Goal: Information Seeking & Learning: Learn about a topic

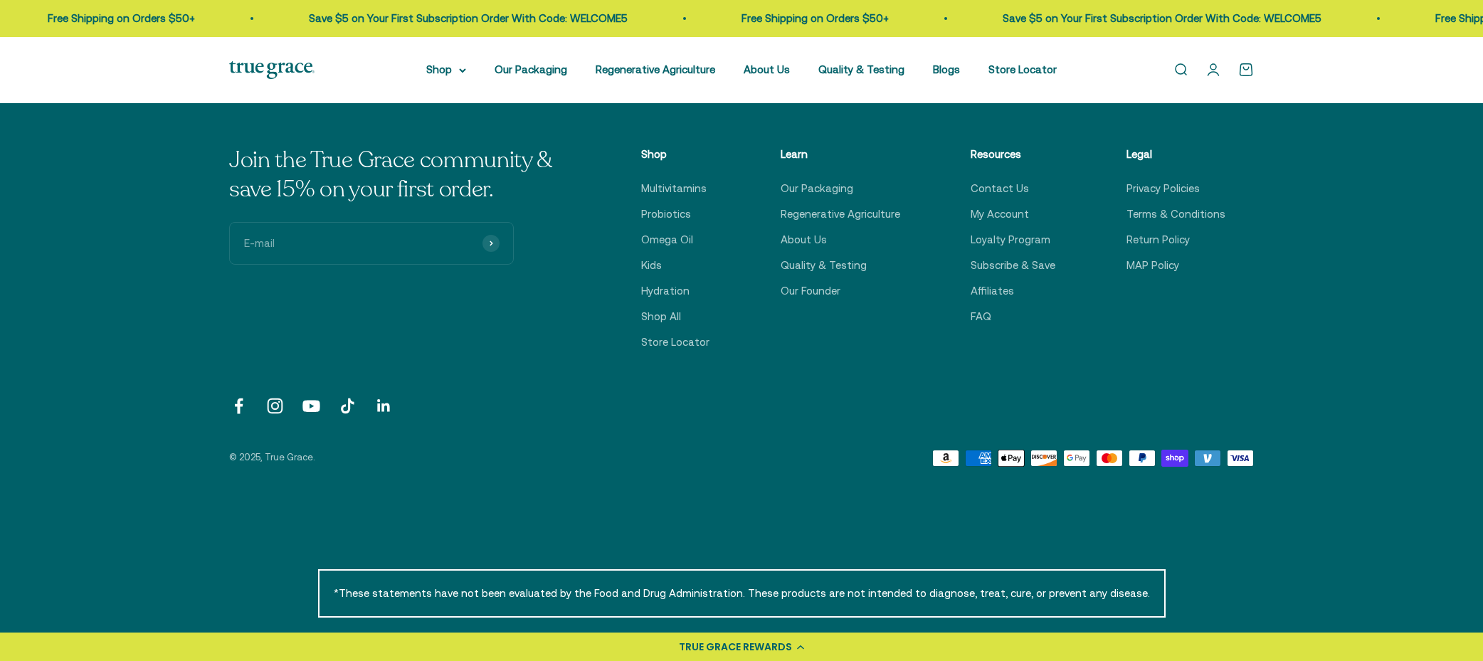
scroll to position [3421, 0]
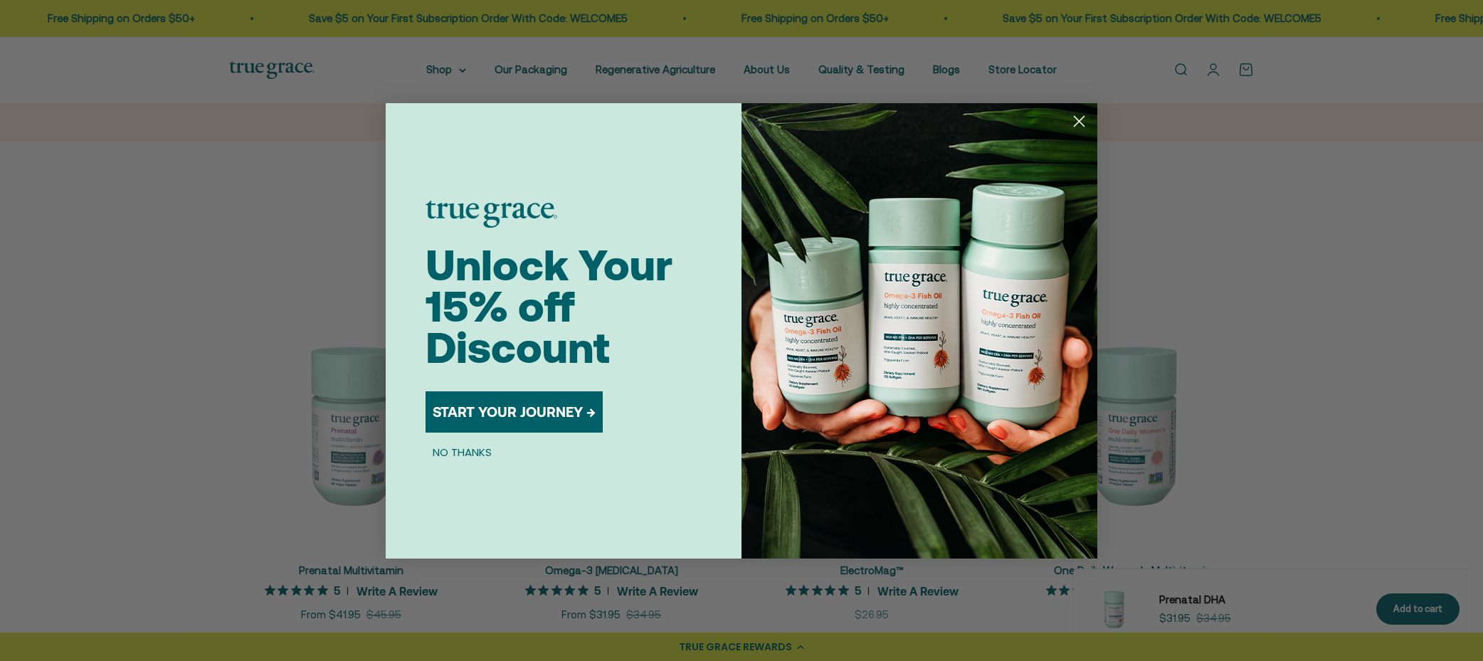
click at [544, 79] on div "Close dialog Unlock Your 15% off Discount START YOUR JOURNEY → NO THANKS Submit" at bounding box center [741, 330] width 1483 height 661
click at [1082, 122] on circle "Close dialog" at bounding box center [1078, 120] width 23 height 23
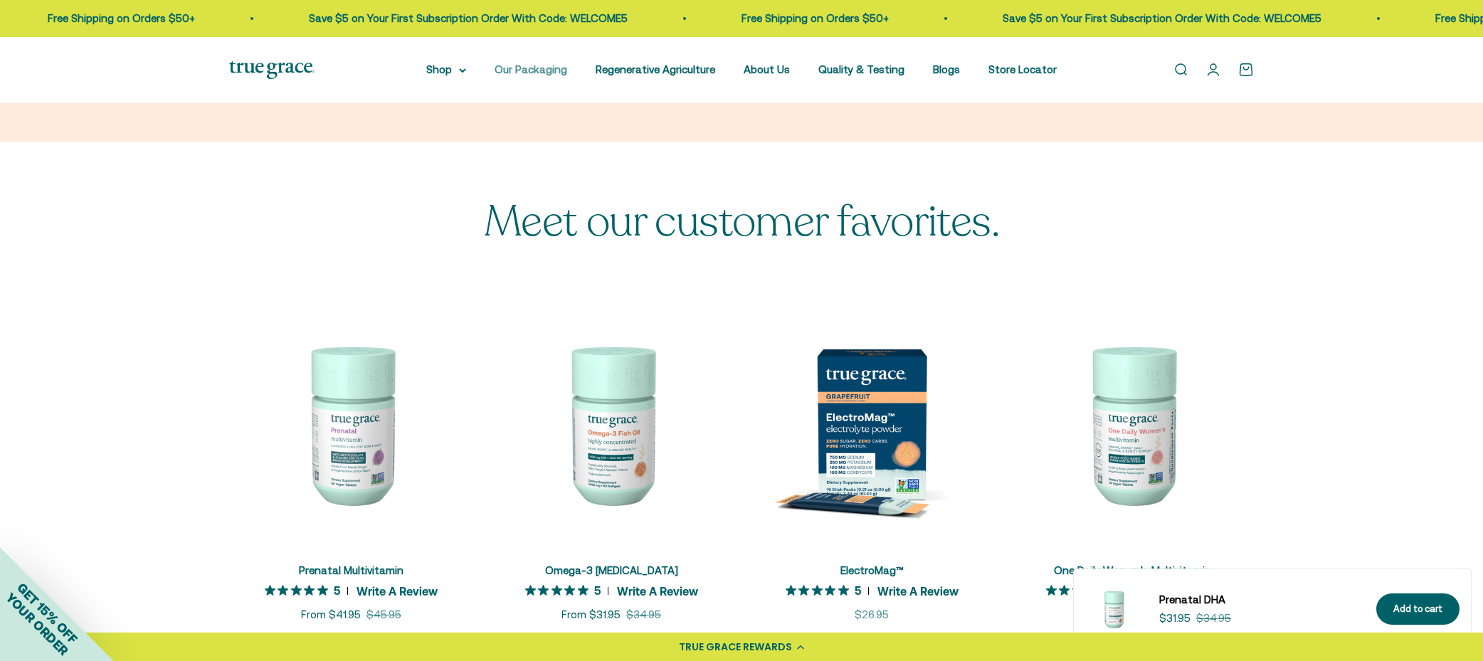
click at [539, 68] on link "Our Packaging" at bounding box center [530, 69] width 73 height 12
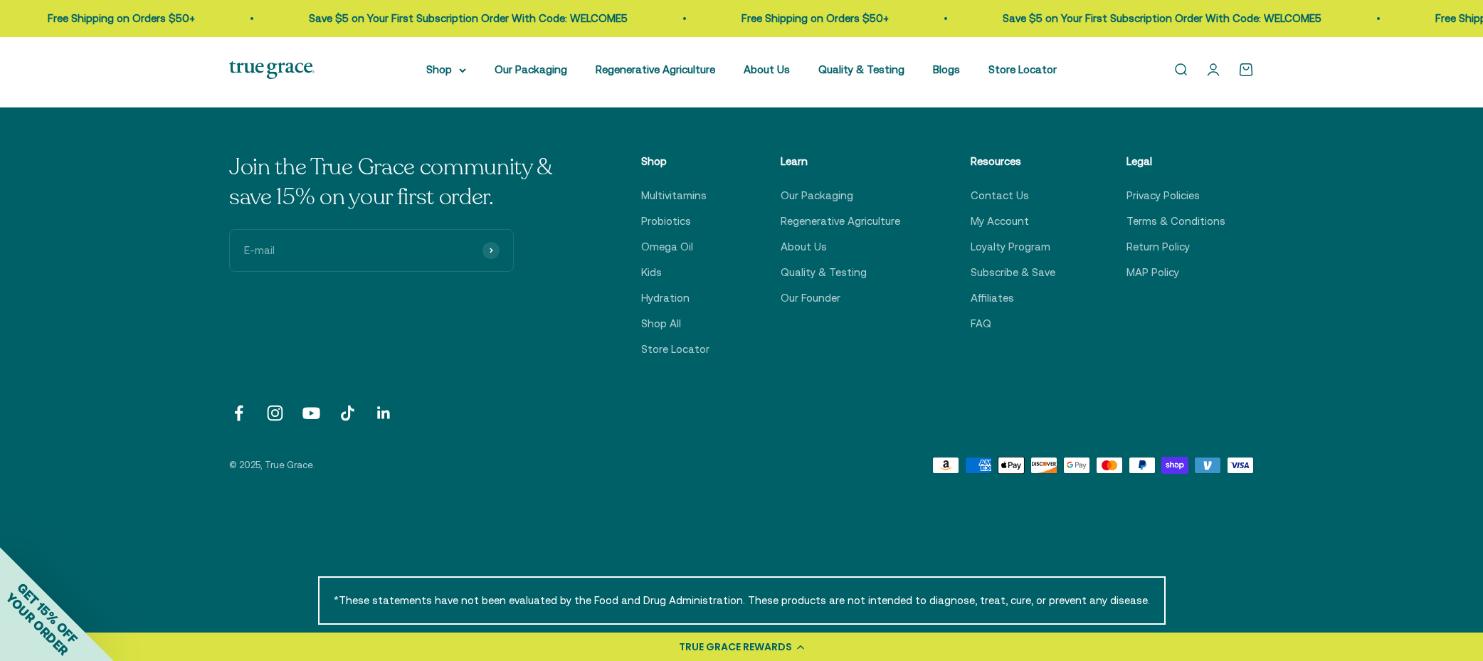
scroll to position [4002, 0]
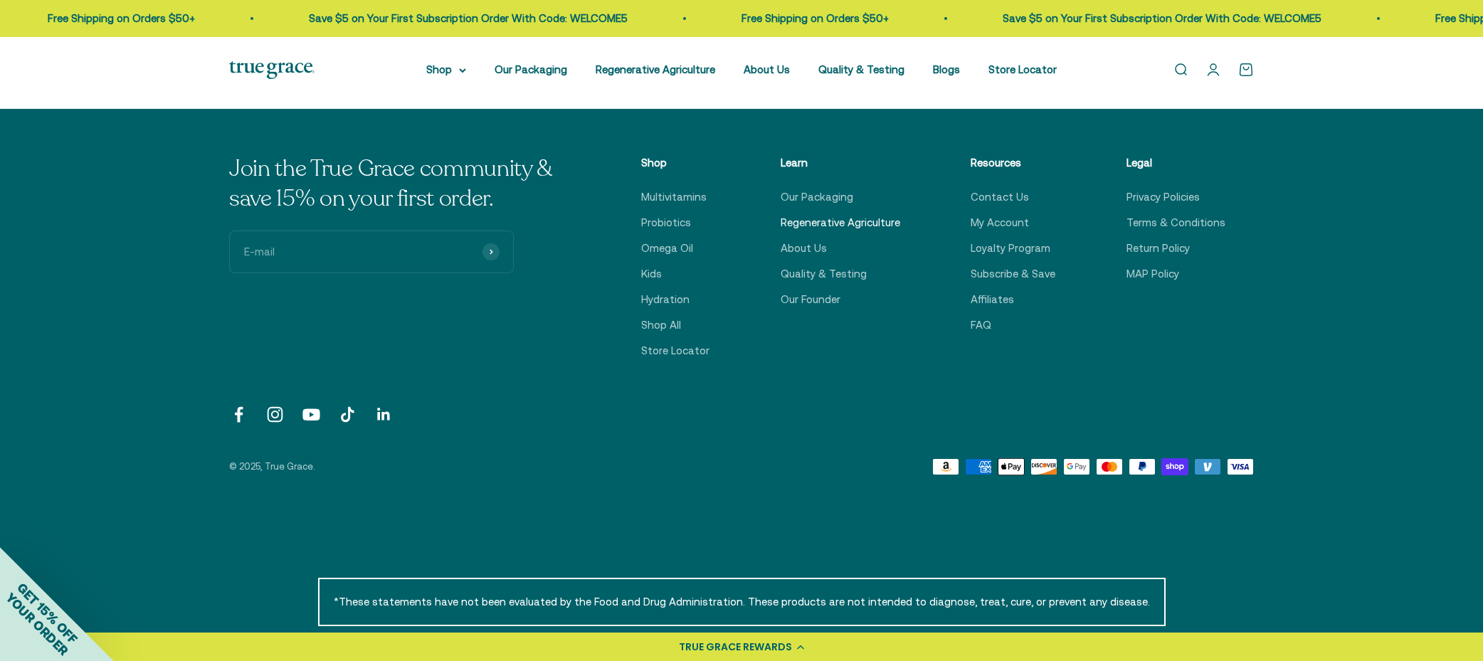
click at [835, 222] on link "Regenerative Agriculture" at bounding box center [840, 222] width 120 height 17
click at [868, 225] on link "Regenerative Agriculture" at bounding box center [840, 222] width 120 height 17
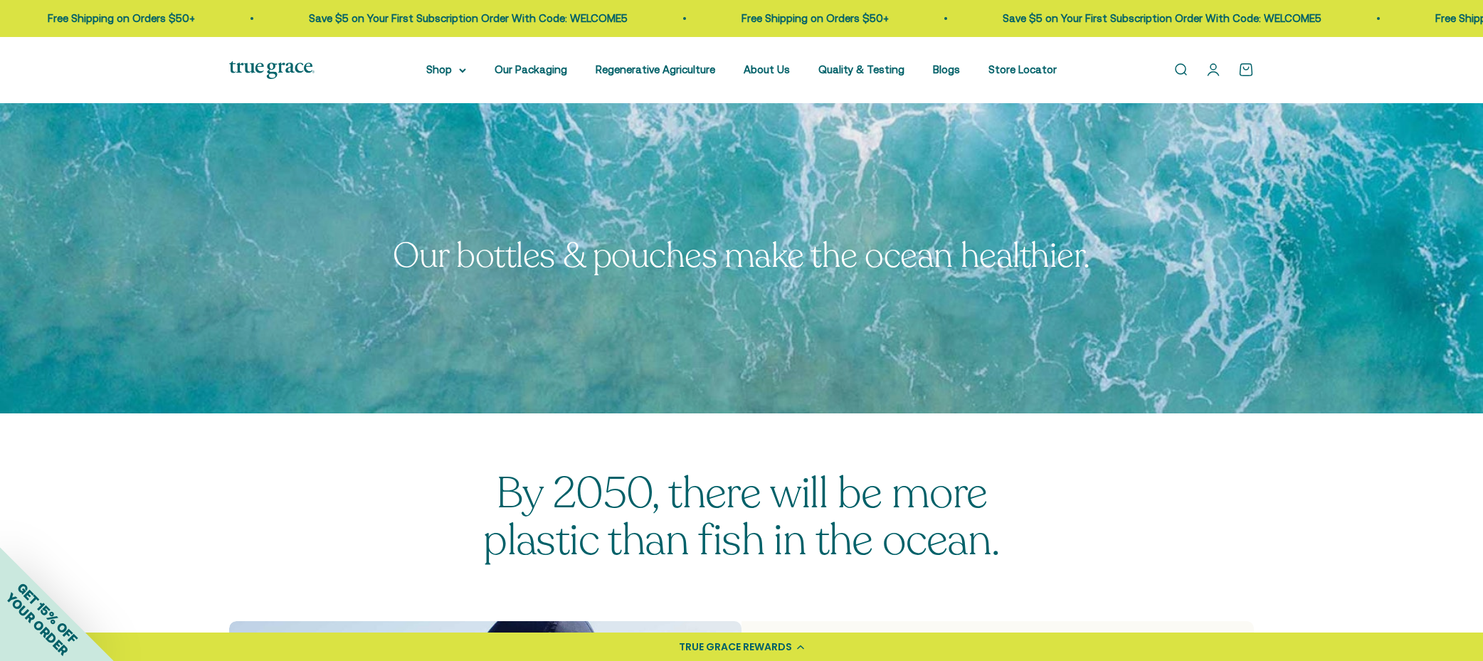
scroll to position [0, 0]
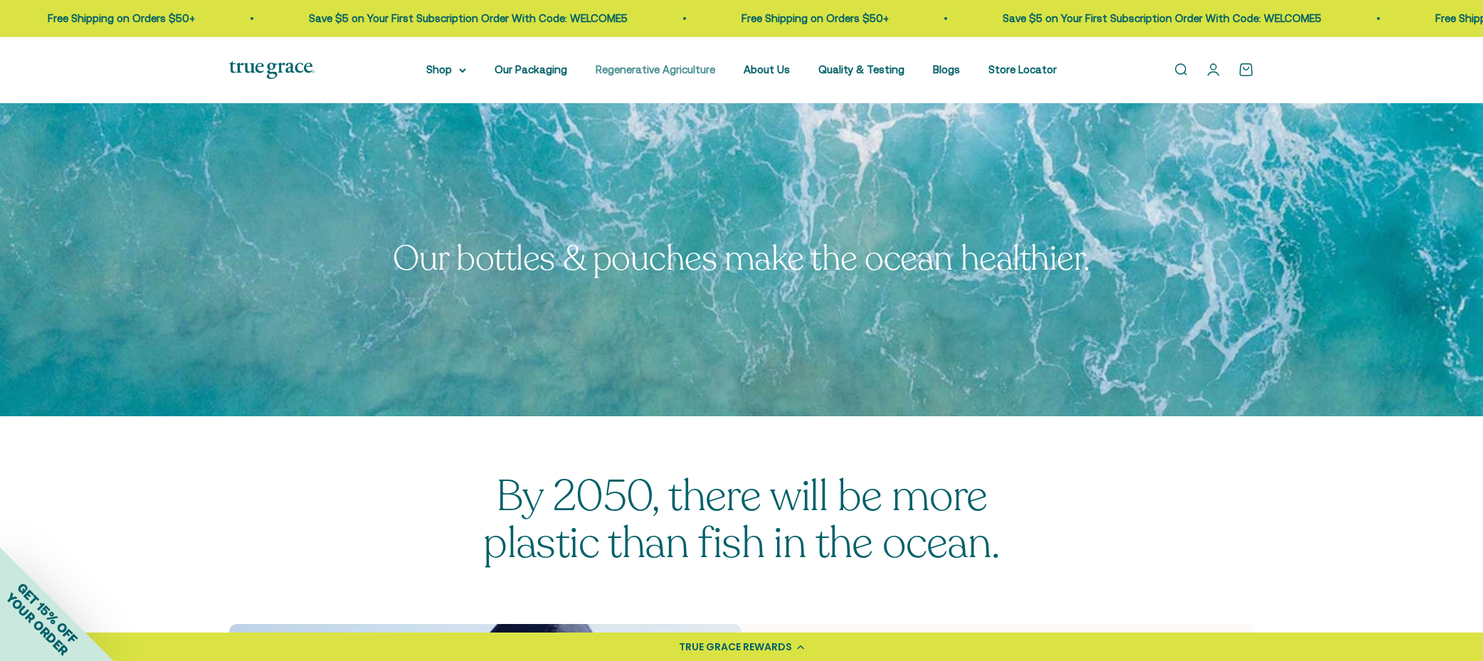
click at [627, 66] on link "Regenerative Agriculture" at bounding box center [655, 69] width 120 height 12
